Goal: Obtain resource: Obtain resource

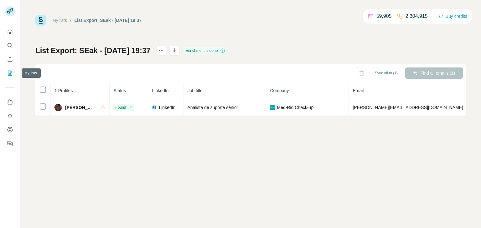
click at [11, 73] on icon "My lists" at bounding box center [10, 73] width 6 height 6
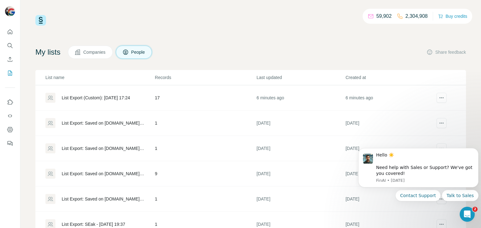
click at [85, 96] on div "List Export (Custom): [DATE] 17:24" at bounding box center [96, 98] width 68 height 6
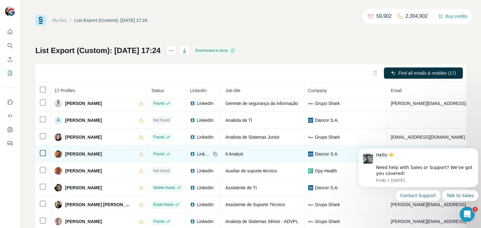
scroll to position [6, 0]
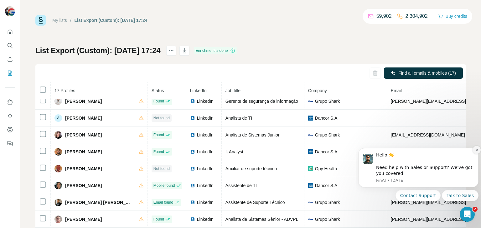
click at [476, 152] on icon "Dismiss notification" at bounding box center [476, 150] width 3 height 3
click at [477, 152] on icon "Dismiss notification" at bounding box center [476, 150] width 3 height 3
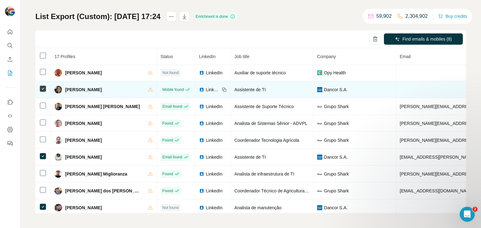
scroll to position [0, 0]
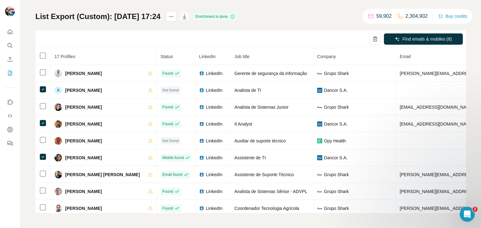
click at [187, 15] on icon "button" at bounding box center [184, 16] width 6 height 6
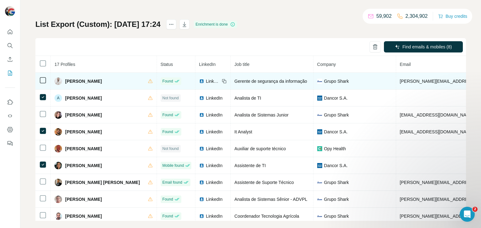
scroll to position [10, 0]
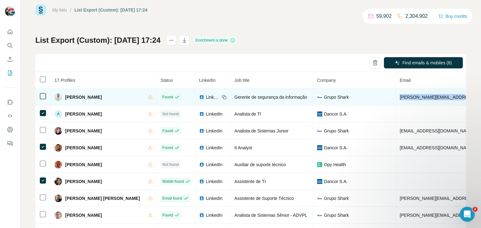
drag, startPoint x: 445, startPoint y: 98, endPoint x: 388, endPoint y: 98, distance: 56.6
click at [396, 98] on td "[PERSON_NAME][EMAIL_ADDRESS][DOMAIN_NAME]" at bounding box center [473, 97] width 154 height 17
copy span "[PERSON_NAME][EMAIL_ADDRESS][DOMAIN_NAME]"
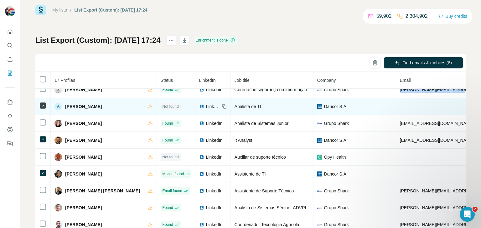
scroll to position [0, 0]
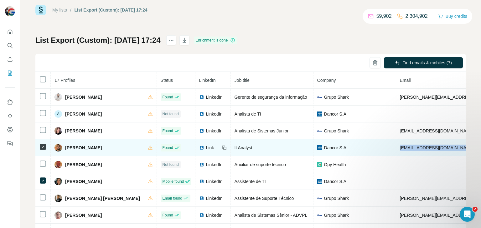
drag, startPoint x: 450, startPoint y: 148, endPoint x: 389, endPoint y: 148, distance: 61.6
click at [396, 148] on td "[EMAIL_ADDRESS][DOMAIN_NAME]" at bounding box center [473, 148] width 154 height 17
copy span "[EMAIL_ADDRESS][DOMAIN_NAME]"
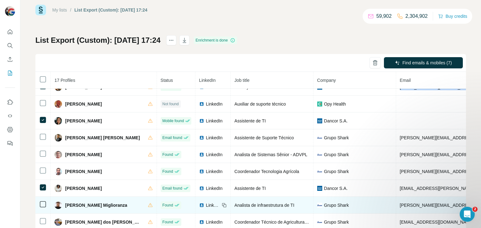
scroll to position [73, 0]
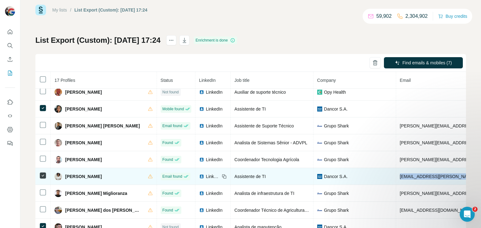
drag, startPoint x: 456, startPoint y: 178, endPoint x: 385, endPoint y: 176, distance: 71.0
click at [385, 176] on tr "[PERSON_NAME] Email found LinkedIn Assistente de TI Dancor [PERSON_NAME]. [PERS…" at bounding box center [376, 176] width 682 height 17
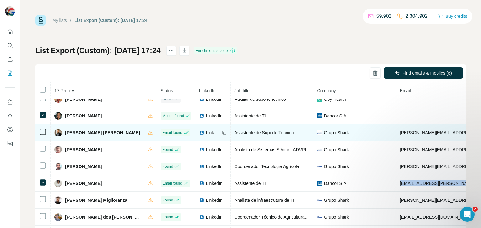
scroll to position [54, 0]
